Goal: Check status

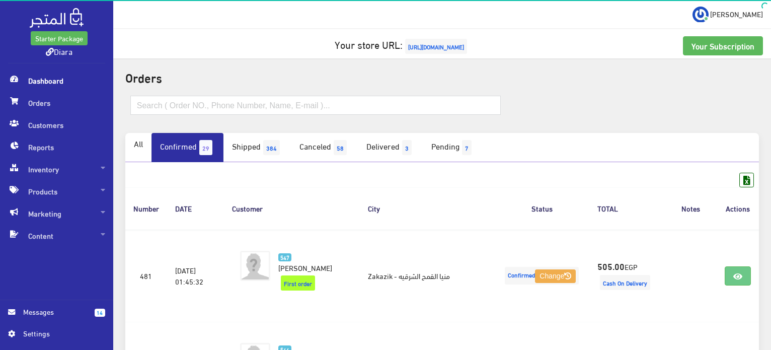
scroll to position [1621, 0]
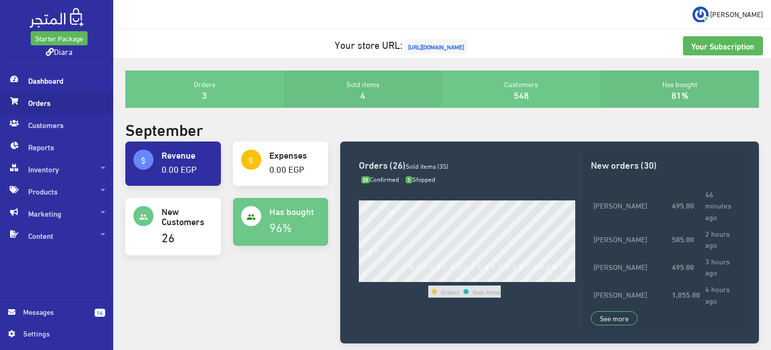
click at [52, 103] on span "Orders" at bounding box center [56, 103] width 97 height 22
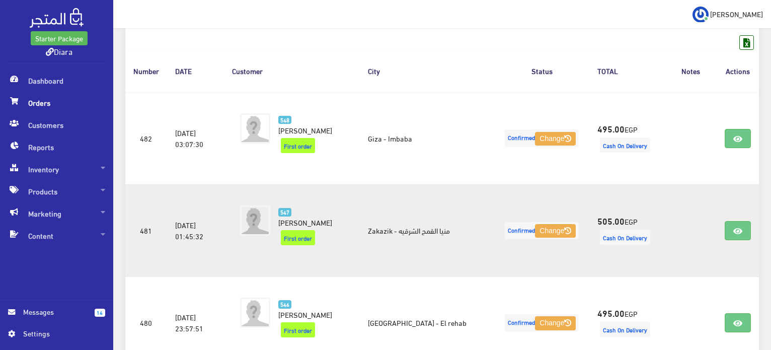
scroll to position [151, 0]
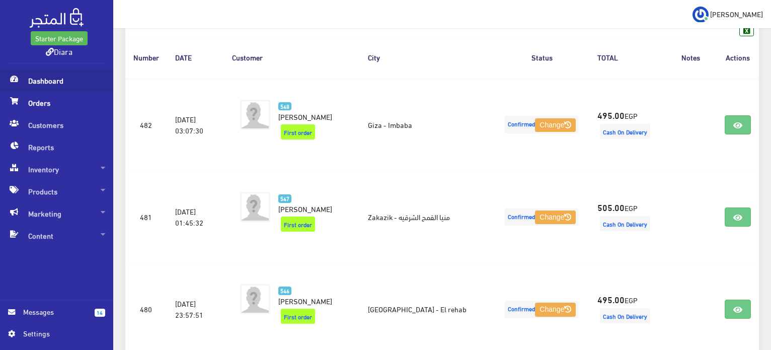
click at [48, 74] on span "Dashboard" at bounding box center [56, 80] width 97 height 22
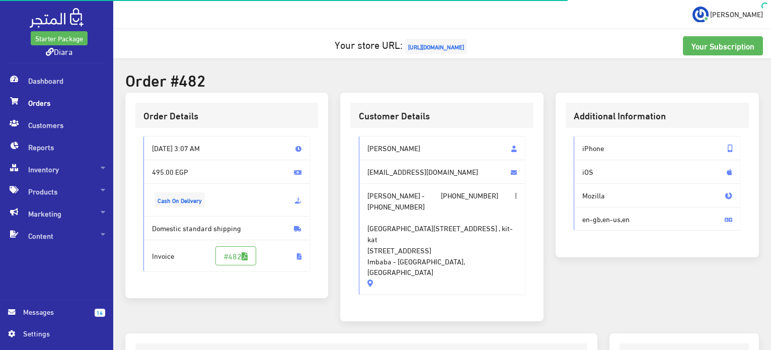
scroll to position [285, 0]
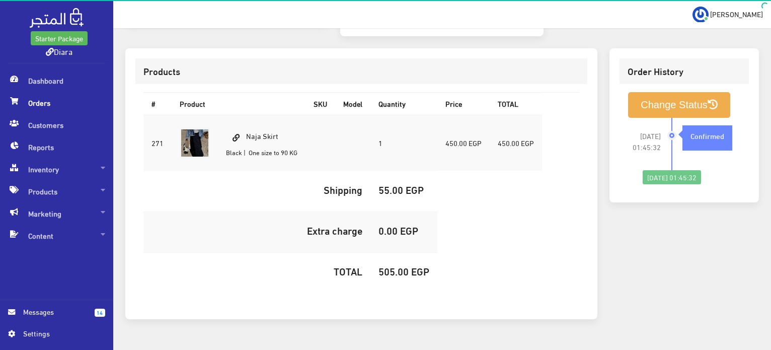
scroll to position [285, 0]
